Goal: Transaction & Acquisition: Purchase product/service

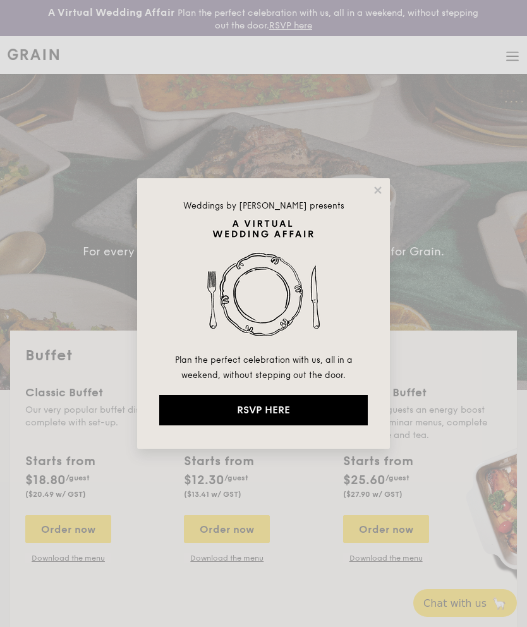
select select
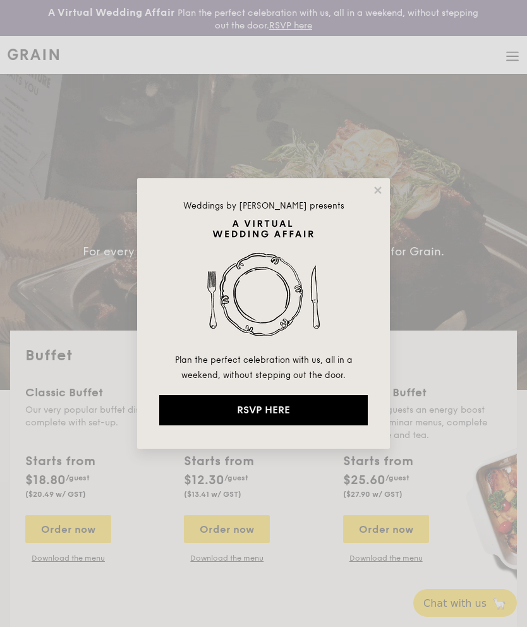
click at [380, 186] on icon at bounding box center [377, 189] width 11 height 11
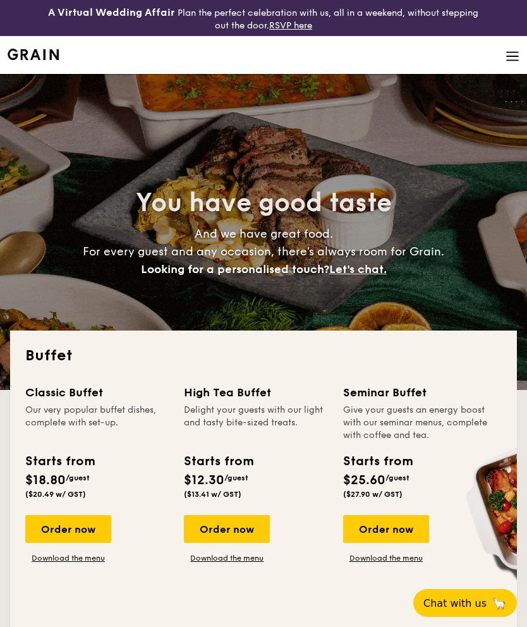
click at [505, 60] on img at bounding box center [512, 56] width 14 height 14
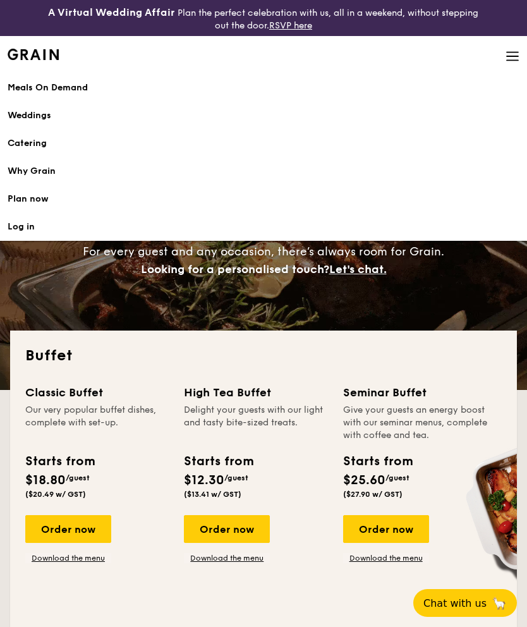
click at [78, 86] on div "Meals On Demand" at bounding box center [264, 87] width 512 height 13
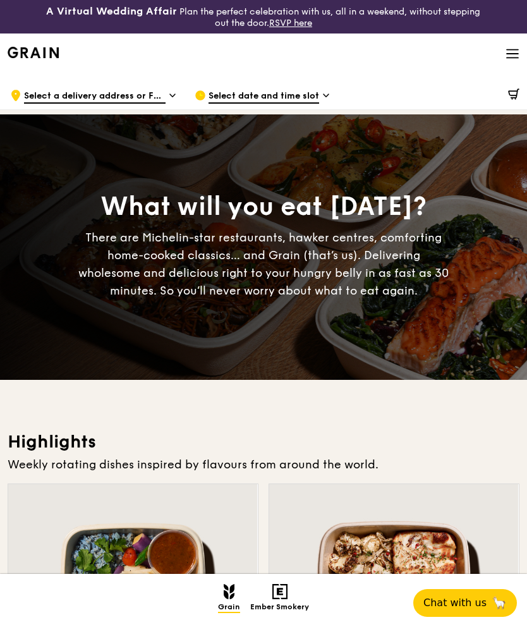
click at [387, 48] on div "Grain logo Meals On Demand Weddings Catering Why Grain Contact us Log in" at bounding box center [264, 54] width 512 height 43
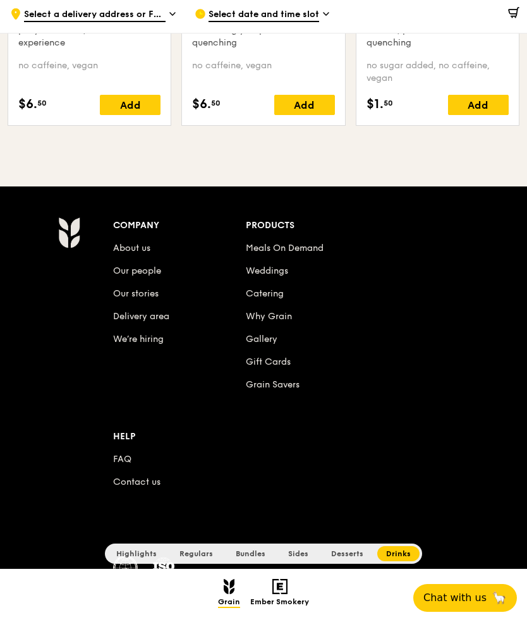
scroll to position [5054, 0]
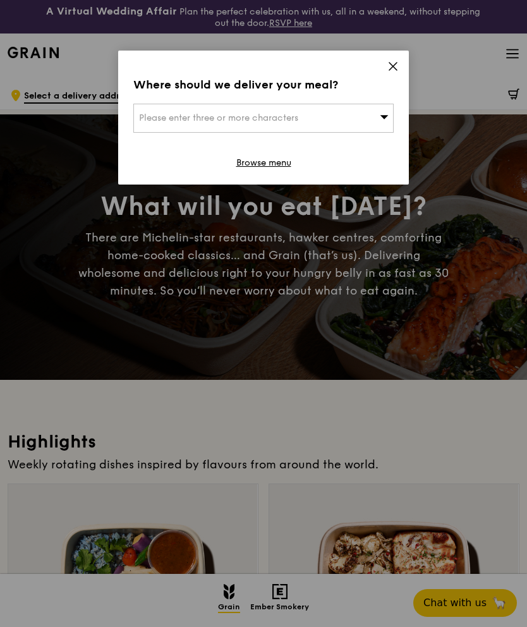
click at [392, 64] on icon at bounding box center [392, 66] width 11 height 11
